Goal: Transaction & Acquisition: Purchase product/service

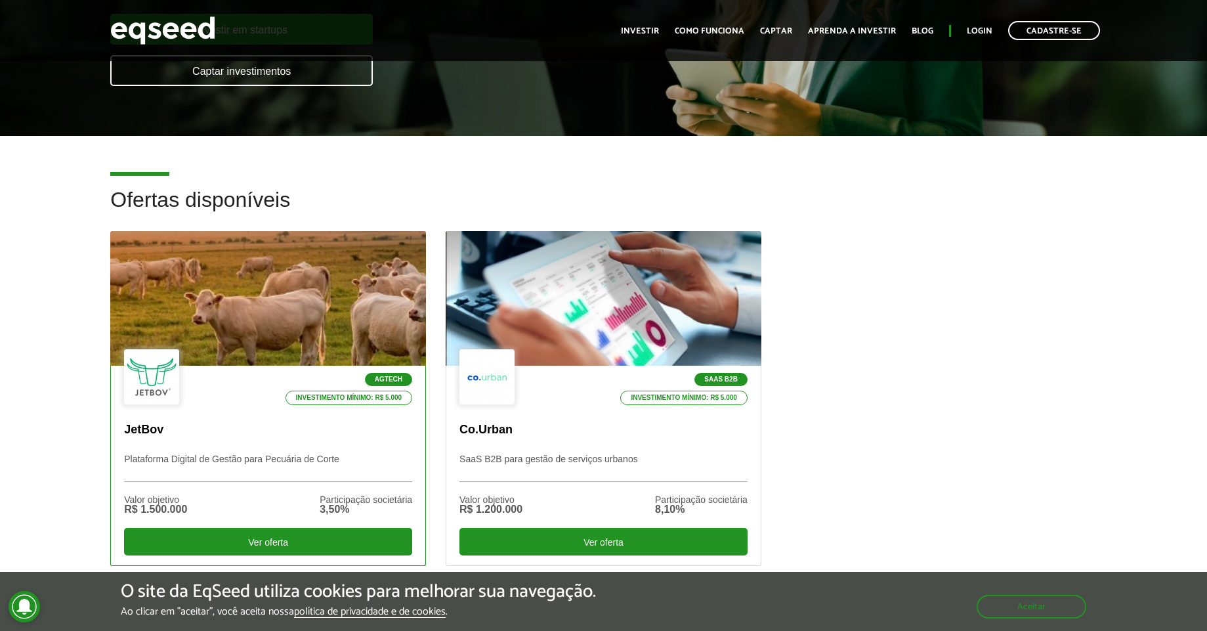
scroll to position [394, 0]
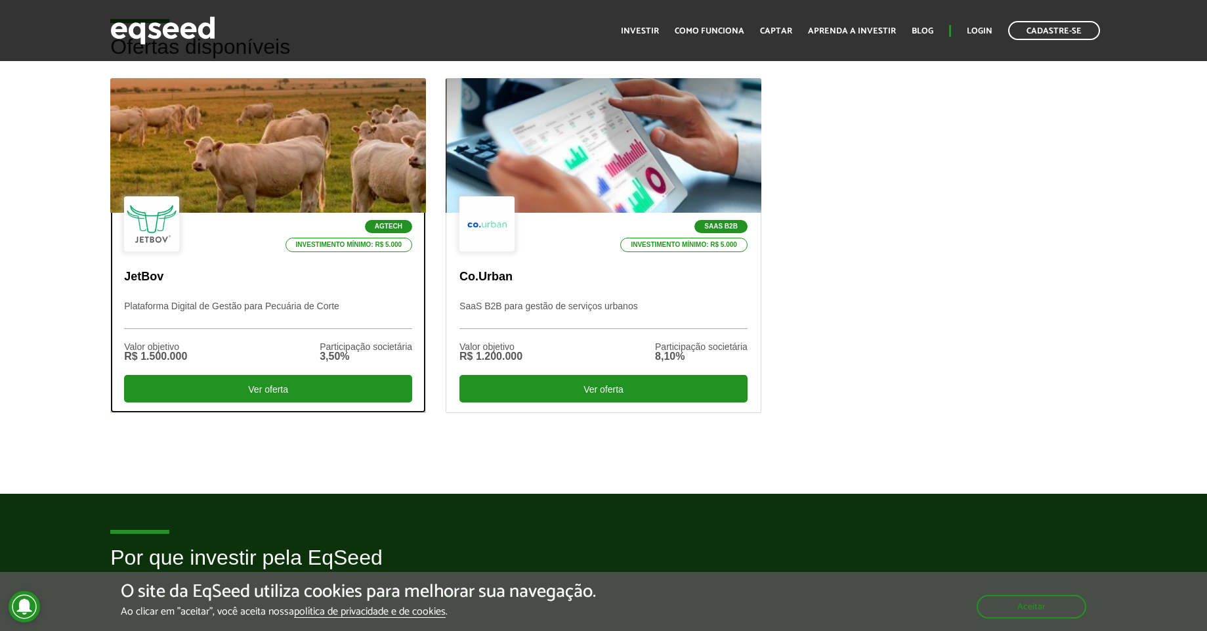
click at [228, 142] on div at bounding box center [268, 145] width 379 height 161
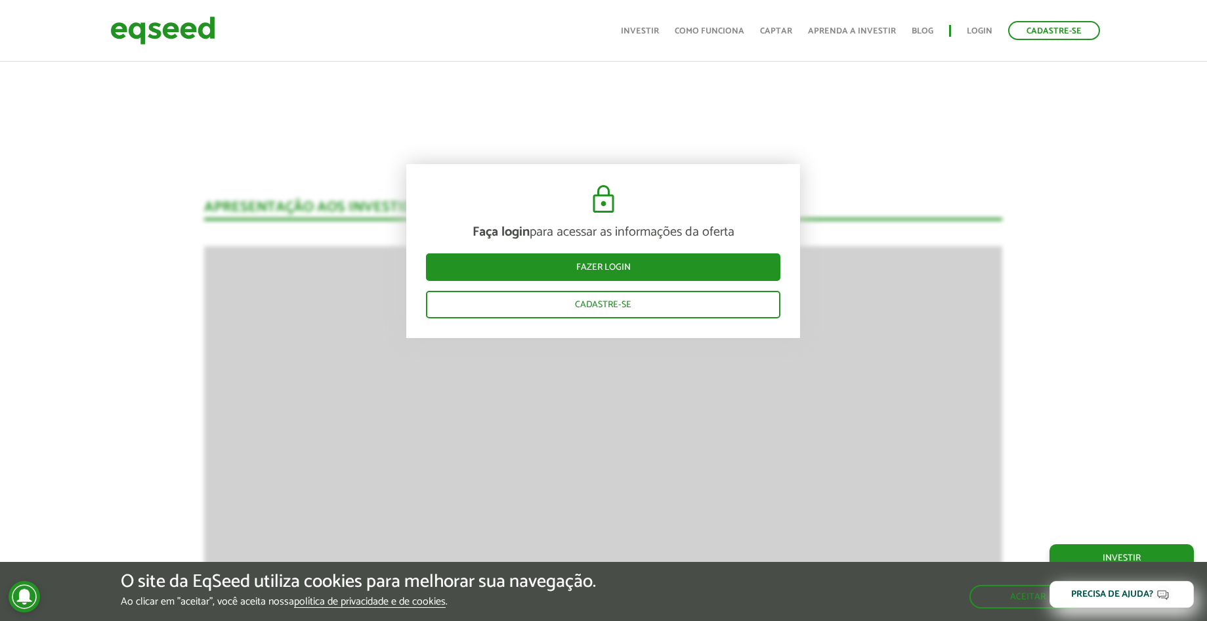
scroll to position [1753, 0]
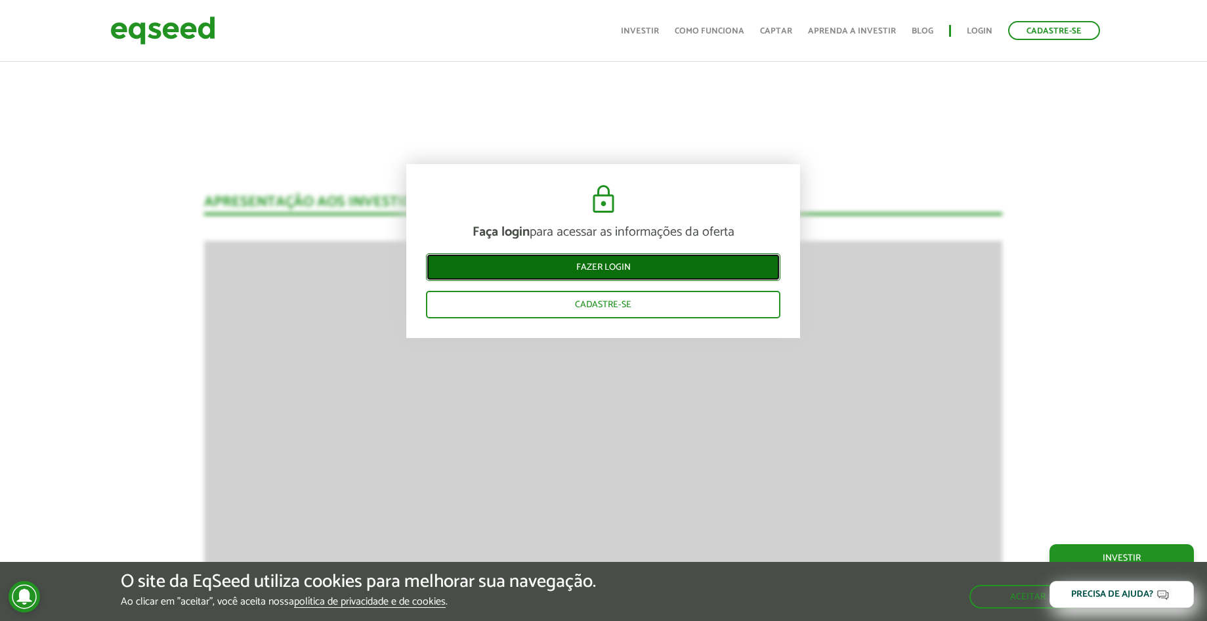
click at [640, 271] on link "Fazer login" at bounding box center [603, 267] width 354 height 28
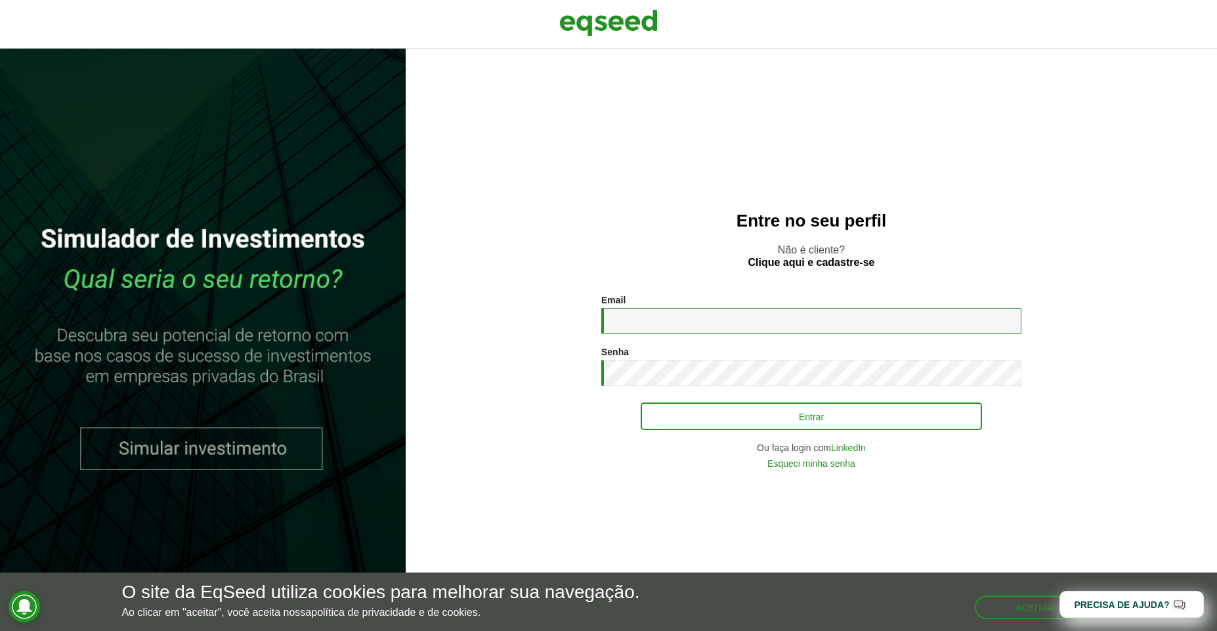
type input "**********"
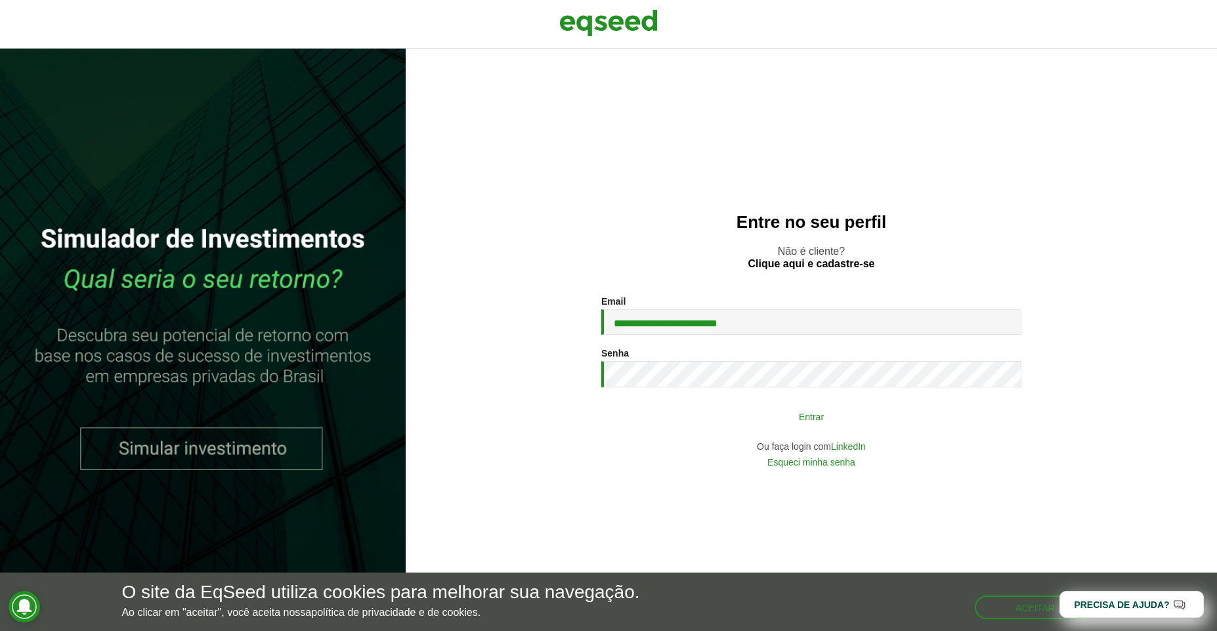
click at [818, 423] on button "Entrar" at bounding box center [810, 416] width 341 height 25
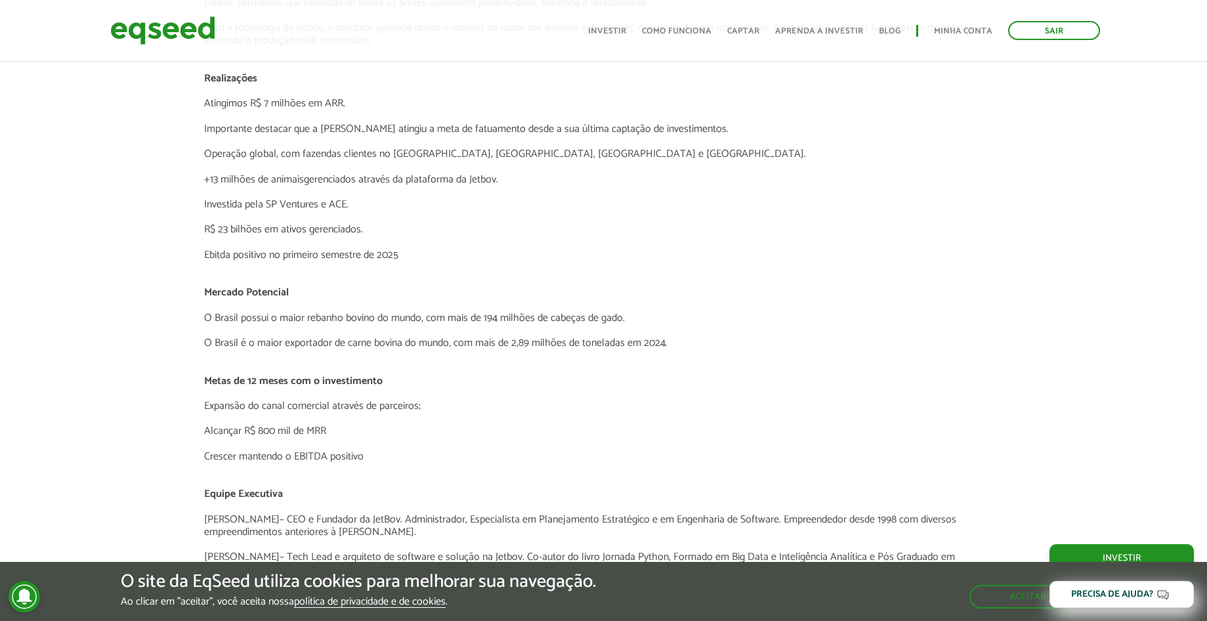
scroll to position [2576, 0]
